Goal: Task Accomplishment & Management: Complete application form

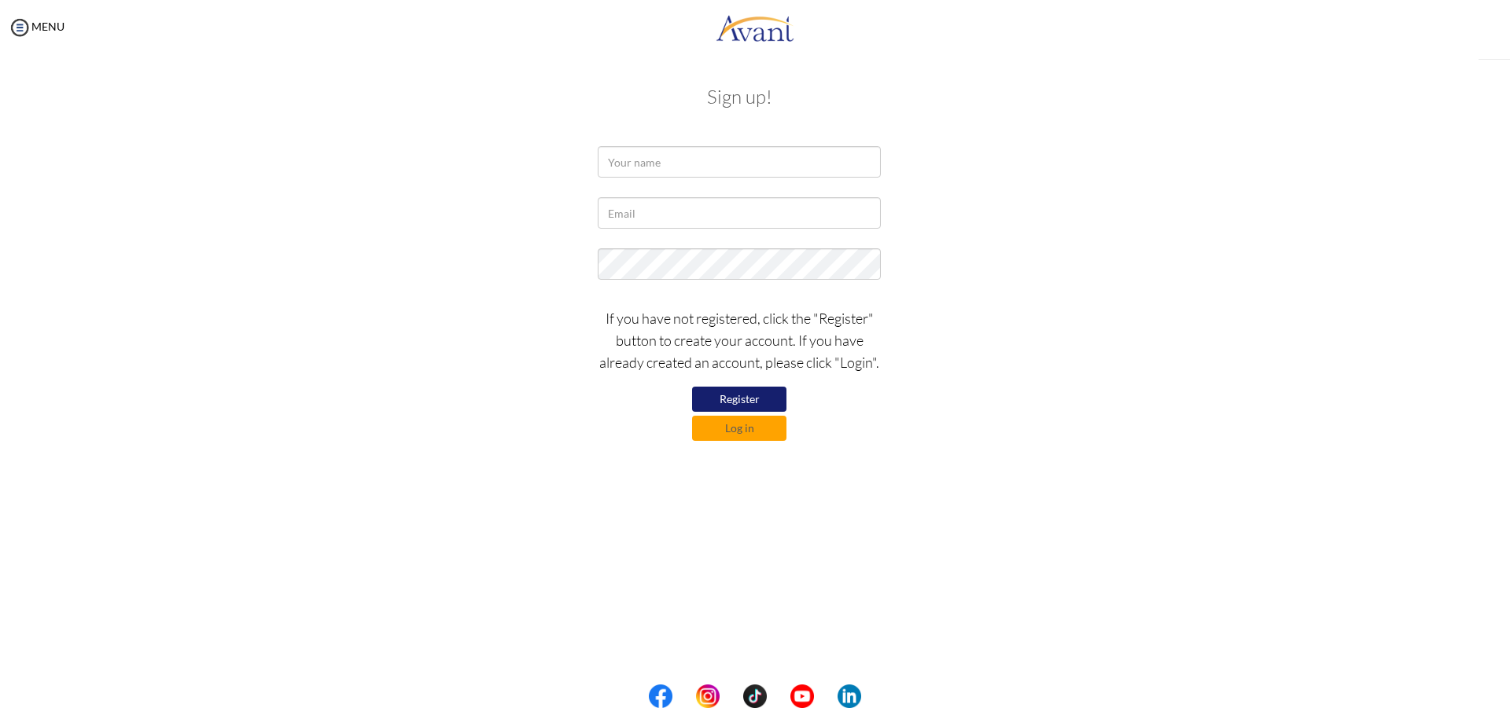
type input "[EMAIL_ADDRESS][DOMAIN_NAME]"
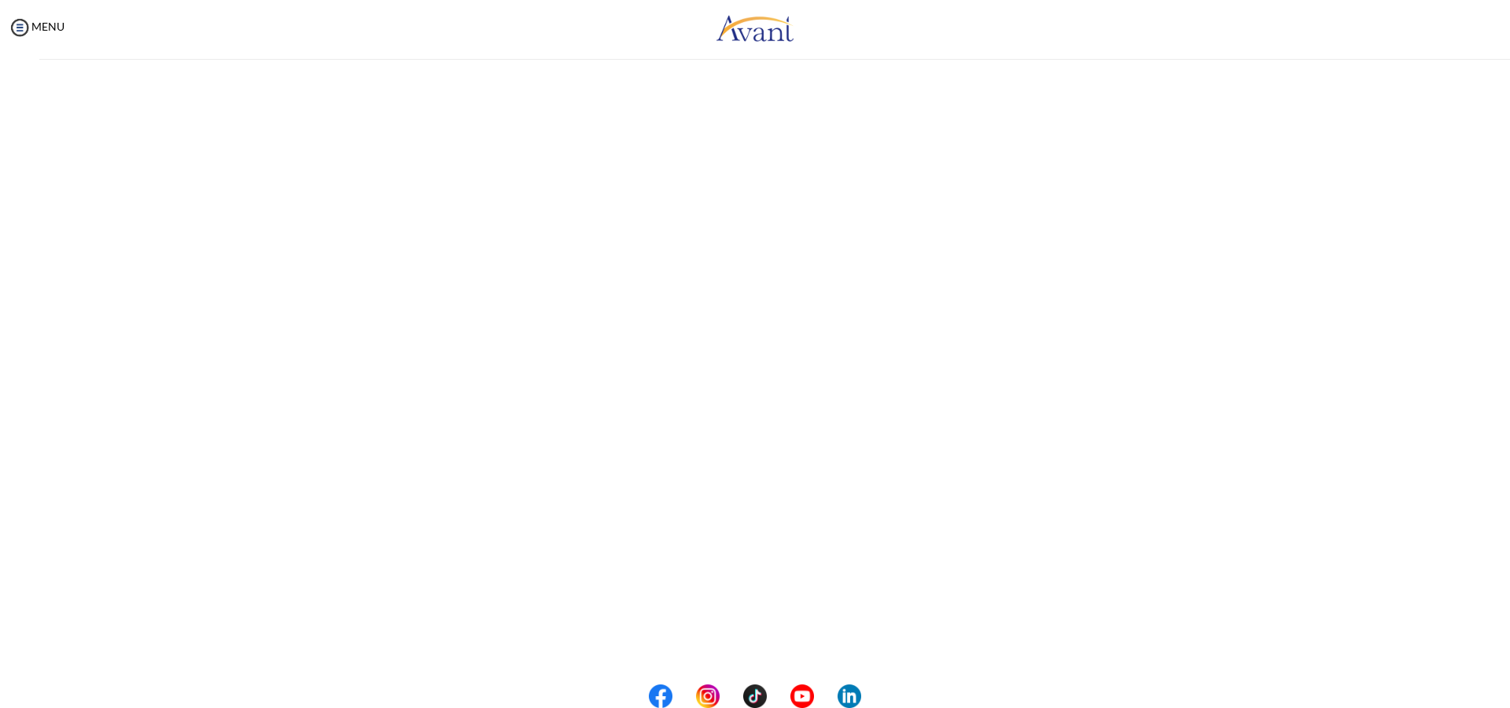
click at [675, 165] on div "My Status What is the next step? We would like you to watch the introductory vi…" at bounding box center [755, 409] width 1510 height 708
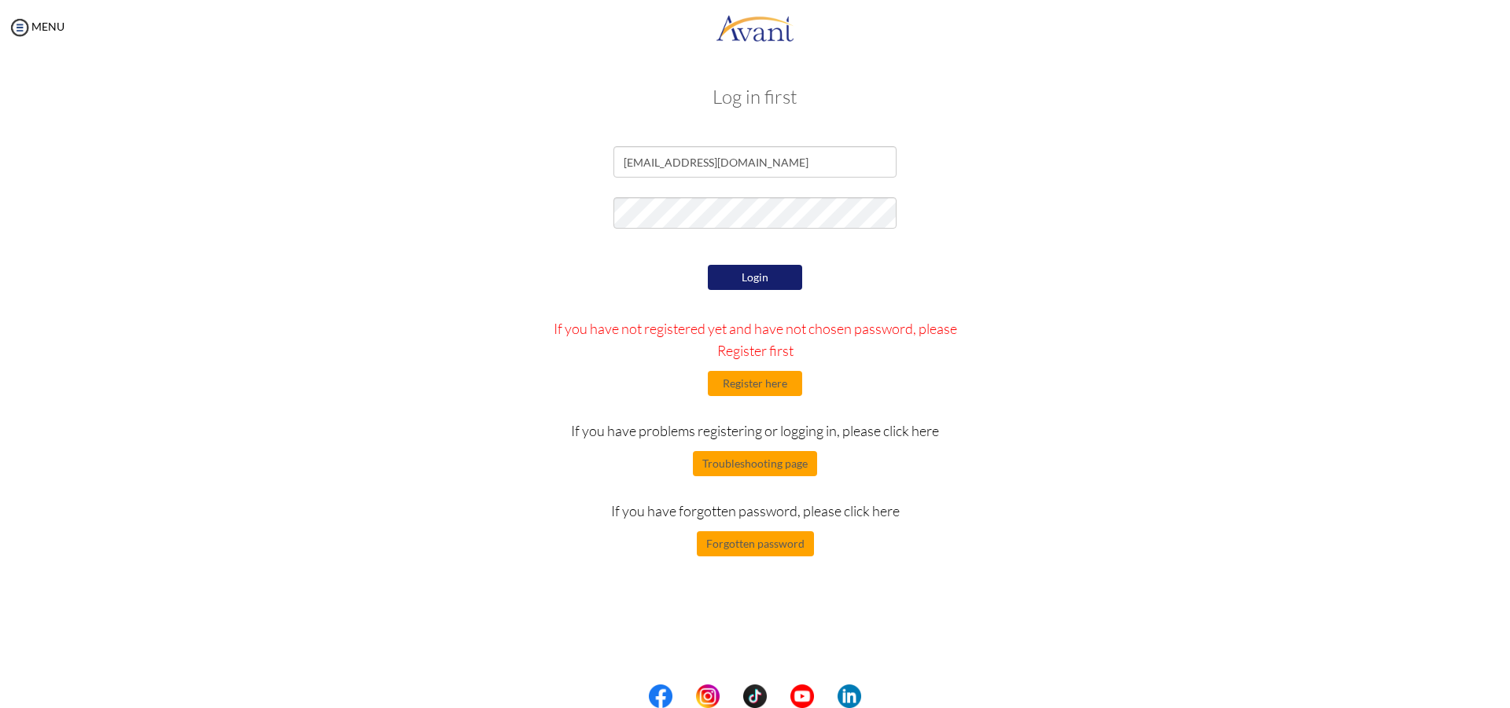
click at [756, 282] on button "Login" at bounding box center [755, 277] width 94 height 25
type input "[EMAIL_ADDRESS][DOMAIN_NAME]"
click at [756, 388] on button "Register here" at bounding box center [755, 383] width 94 height 25
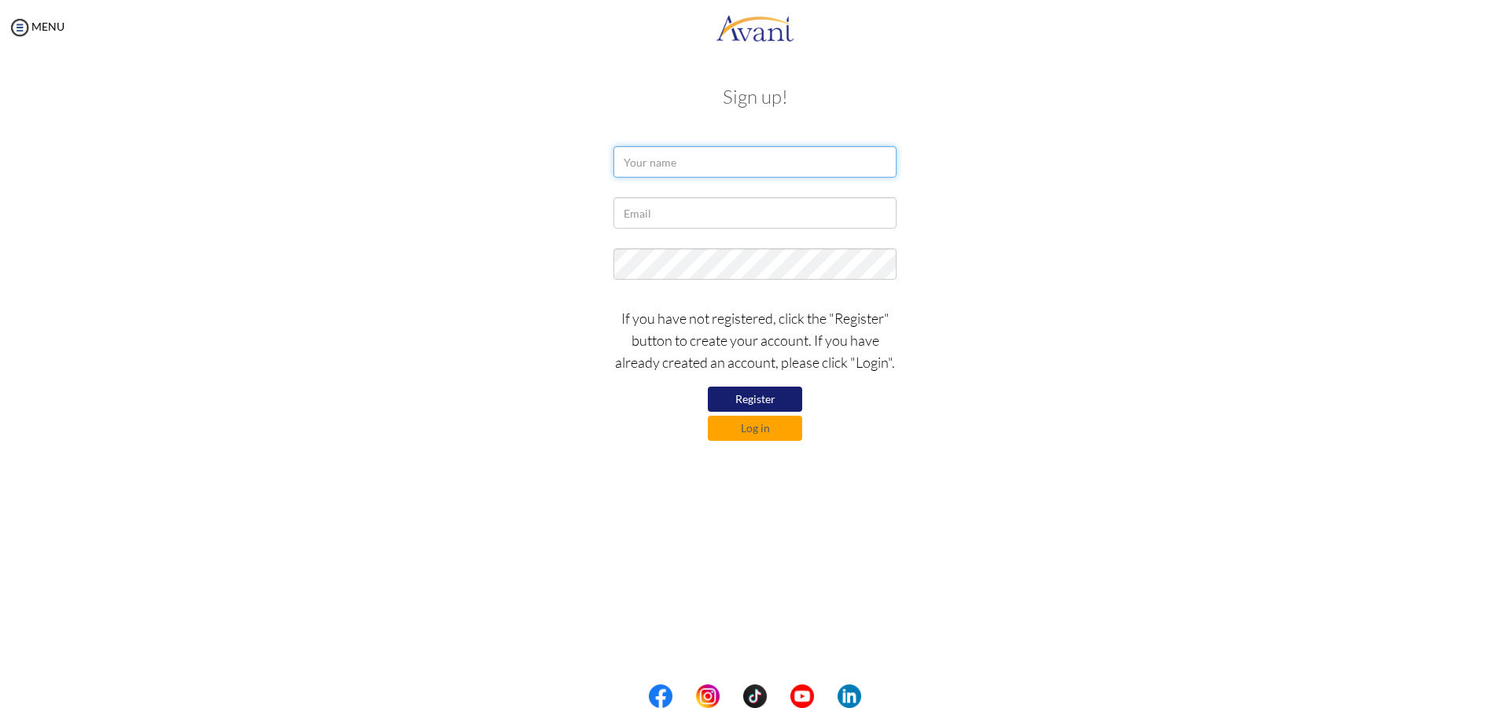
click at [642, 164] on input "text" at bounding box center [754, 161] width 283 height 31
